Goal: Browse casually

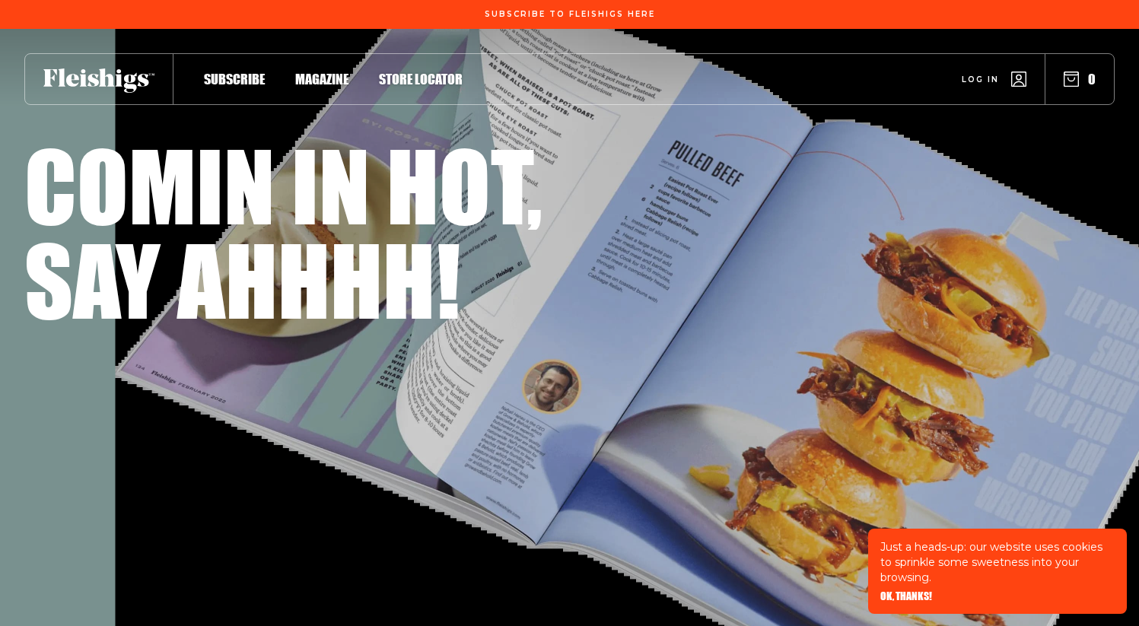
click at [427, 335] on div "One of its kind for all the four kinds. Fleishigs is a non-traditional magazine…" at bounding box center [569, 356] width 1090 height 64
